Goal: Information Seeking & Learning: Learn about a topic

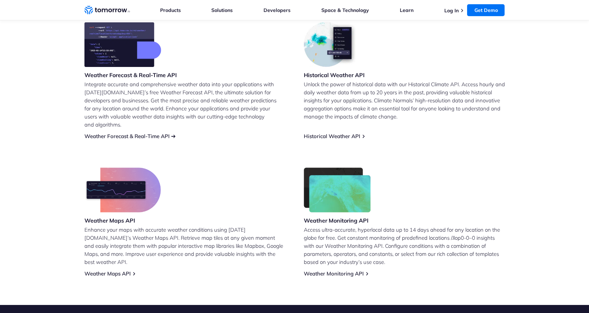
scroll to position [312, 0]
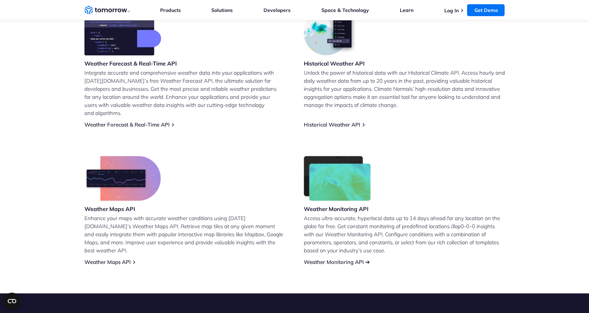
click at [320, 259] on link "Weather Monitoring API" at bounding box center [334, 262] width 60 height 7
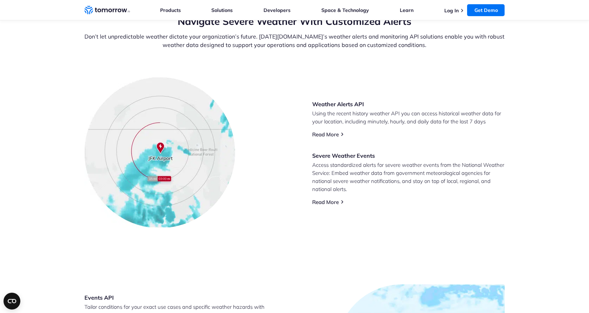
scroll to position [234, 0]
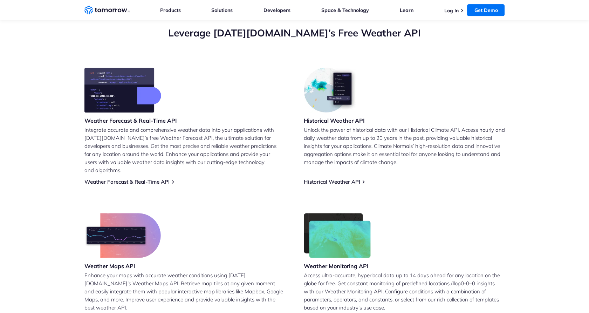
scroll to position [234, 0]
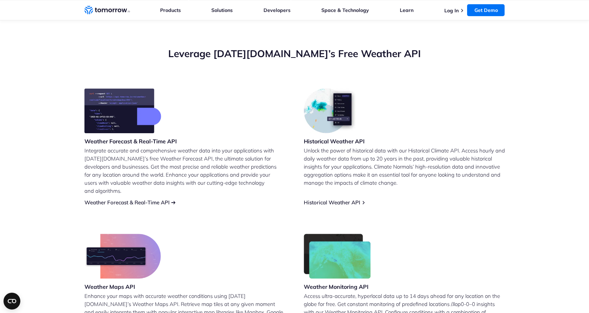
click at [161, 199] on link "Weather Forecast & Real-Time API" at bounding box center [126, 202] width 85 height 7
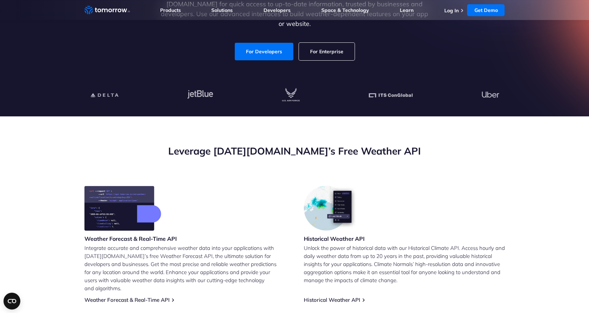
scroll to position [195, 0]
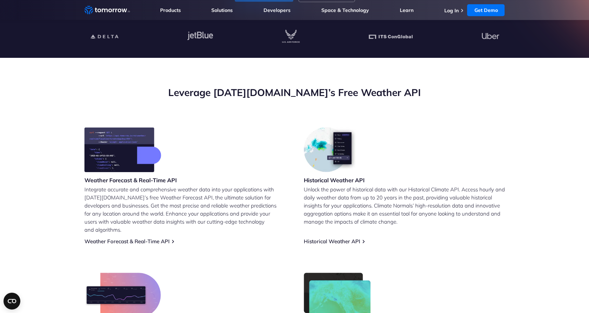
click at [134, 179] on h3 "Weather Forecast & Real-Time API" at bounding box center [130, 180] width 93 height 8
click at [145, 229] on div "Weather Forecast & Real-Time API Integrate accurate and comprehensive weather d…" at bounding box center [184, 185] width 201 height 117
click at [145, 238] on link "Weather Forecast & Real-Time API" at bounding box center [126, 241] width 85 height 7
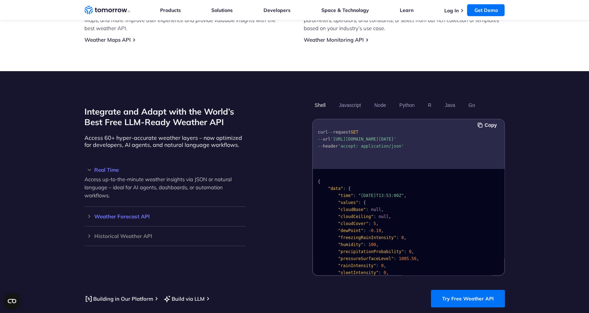
scroll to position [545, 0]
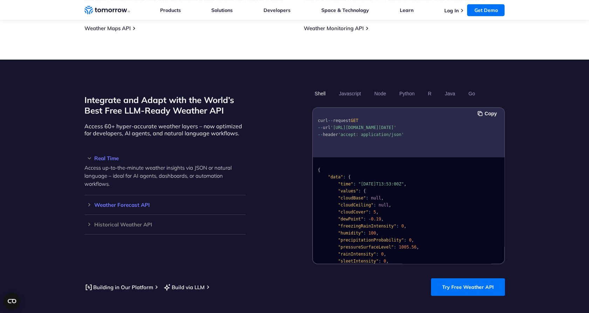
click at [90, 202] on h3 "Weather Forecast API" at bounding box center [164, 204] width 161 height 5
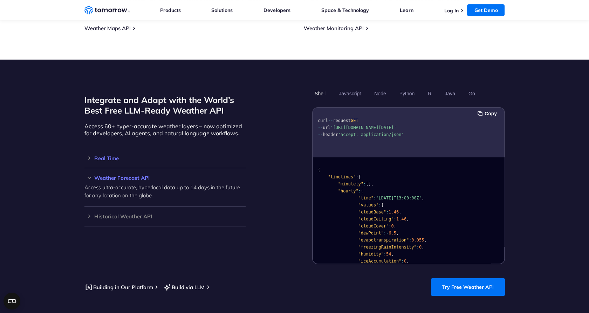
click at [90, 156] on h3 "Real Time" at bounding box center [164, 158] width 161 height 5
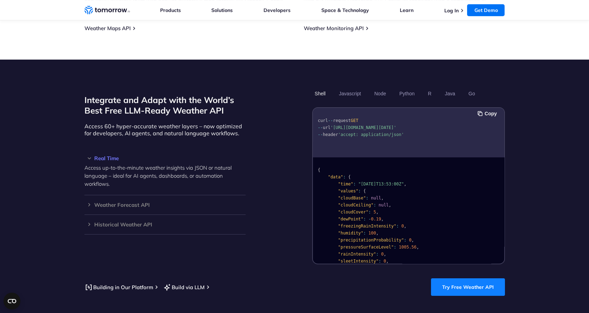
click at [465, 282] on link "Try Free Weather API" at bounding box center [468, 287] width 74 height 18
